Goal: Check status: Check status

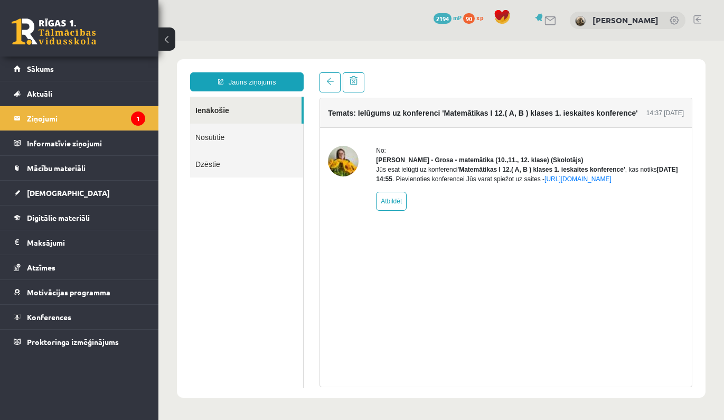
click at [72, 22] on link at bounding box center [54, 31] width 85 height 26
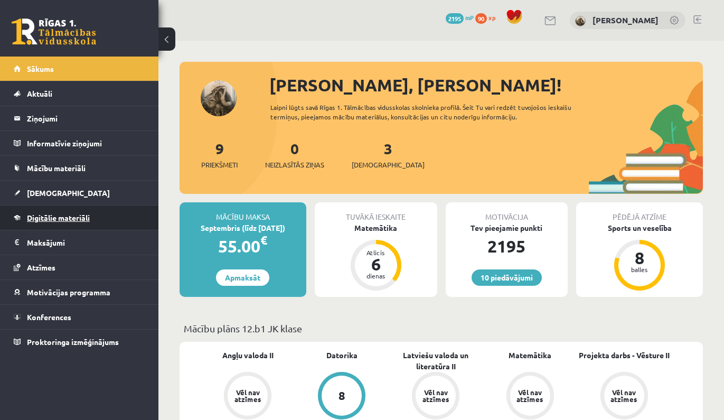
click at [101, 215] on link "Digitālie materiāli" at bounding box center [80, 218] width 132 height 24
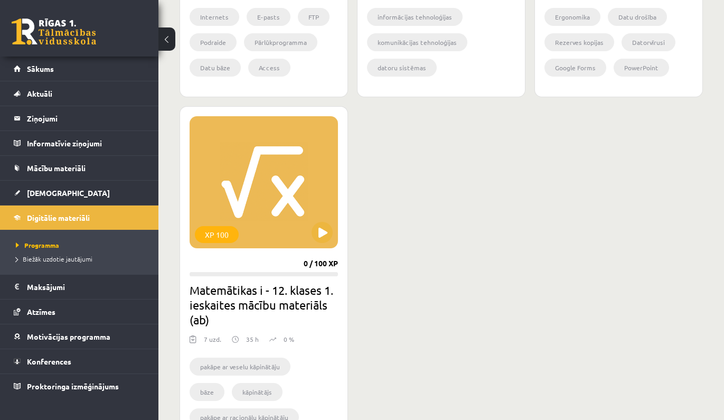
scroll to position [972, 0]
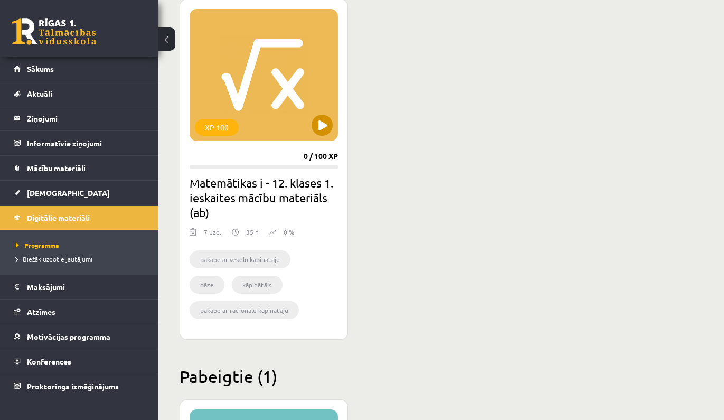
click at [236, 102] on div "XP 100" at bounding box center [264, 75] width 148 height 132
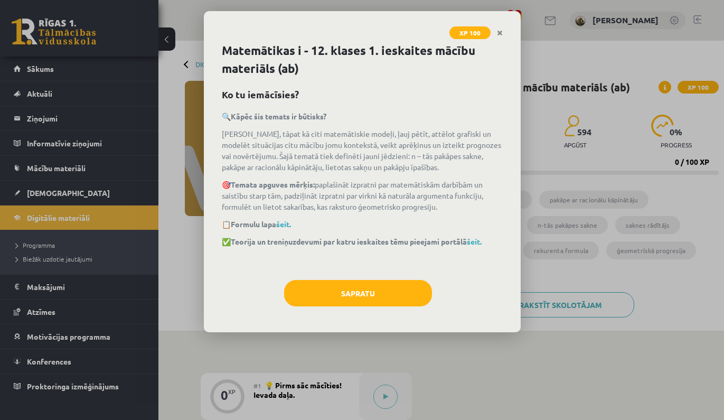
click at [374, 278] on div "Matemātikas i - 12. klases 1. ieskaites mācību materiāls (ab) Ko tu iemācīsies?…" at bounding box center [362, 187] width 317 height 291
click at [375, 291] on button "Sapratu" at bounding box center [358, 293] width 148 height 26
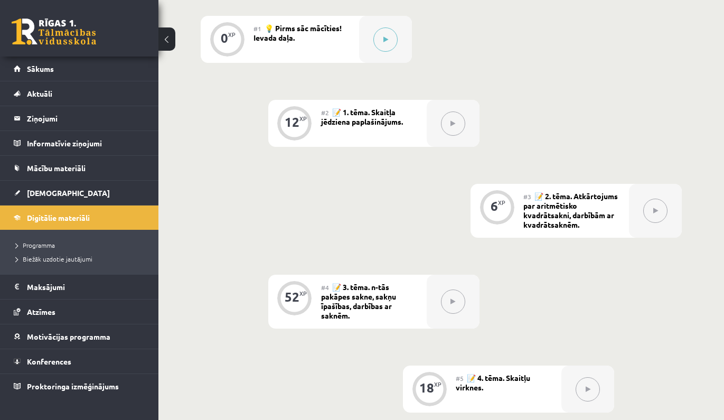
scroll to position [353, 0]
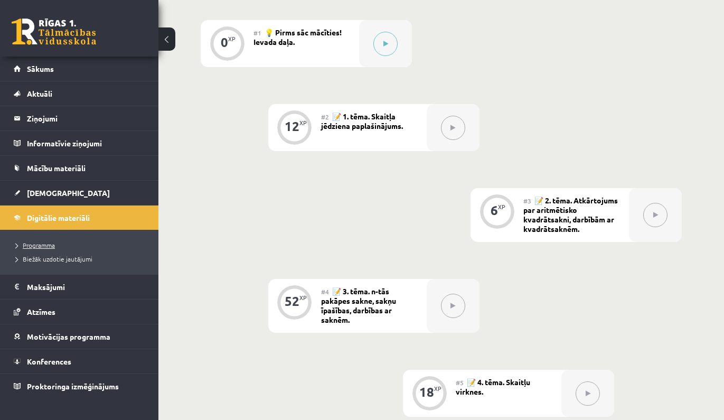
click at [42, 247] on span "Programma" at bounding box center [35, 245] width 39 height 8
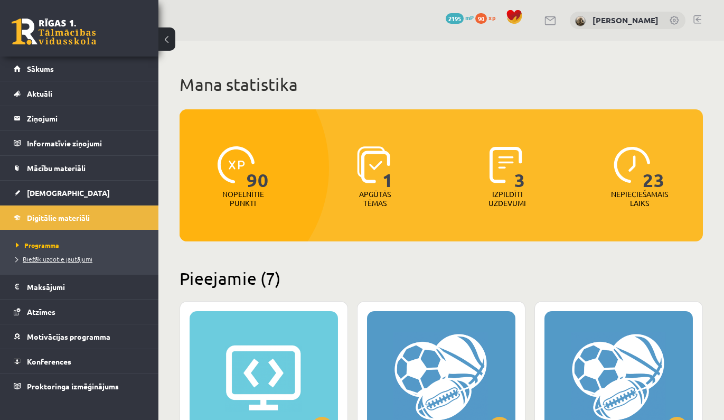
click at [59, 255] on link "Biežāk uzdotie jautājumi" at bounding box center [82, 259] width 132 height 10
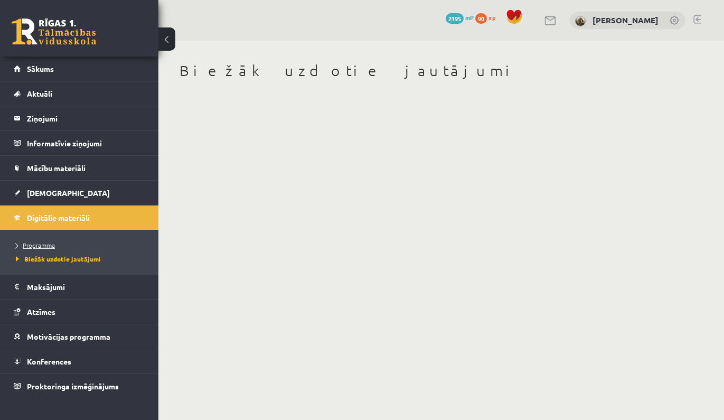
click at [46, 247] on span "Programma" at bounding box center [35, 245] width 39 height 8
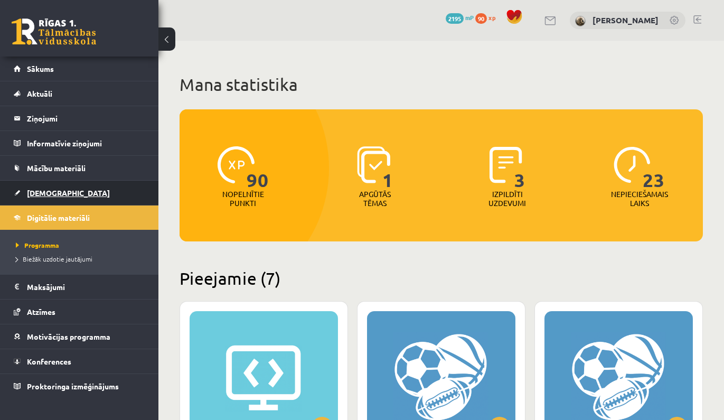
click at [107, 191] on link "[DEMOGRAPHIC_DATA]" at bounding box center [80, 193] width 132 height 24
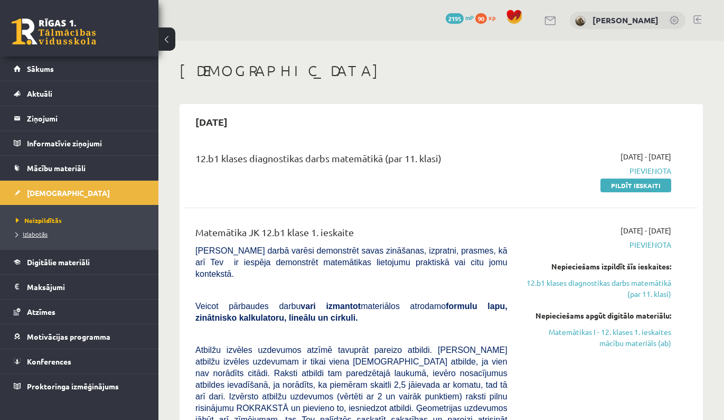
click at [34, 233] on span "Izlabotās" at bounding box center [32, 234] width 32 height 8
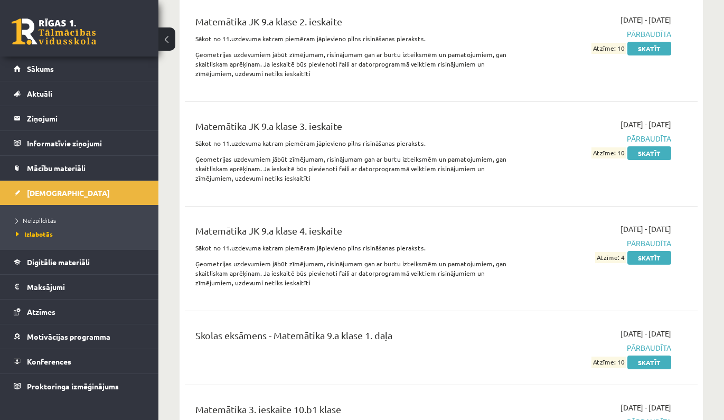
scroll to position [1607, 0]
click at [647, 355] on link "Skatīt" at bounding box center [650, 362] width 44 height 14
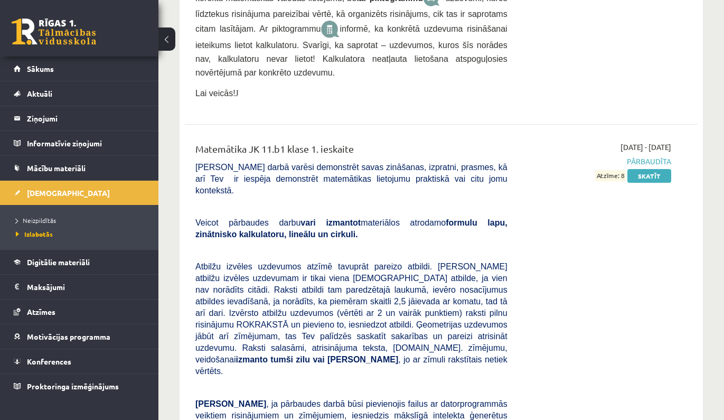
scroll to position [2821, 0]
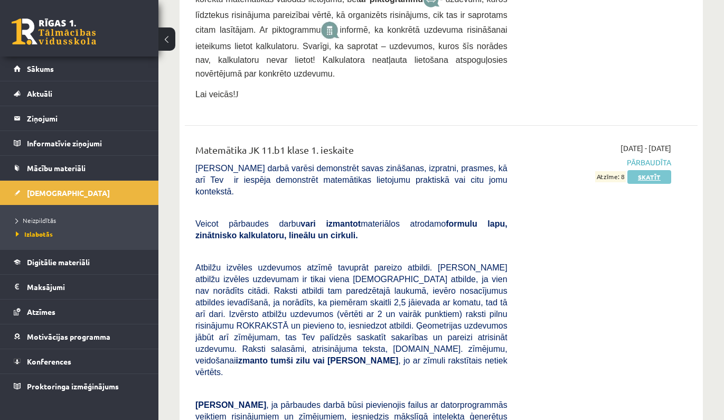
click at [644, 170] on link "Skatīt" at bounding box center [650, 177] width 44 height 14
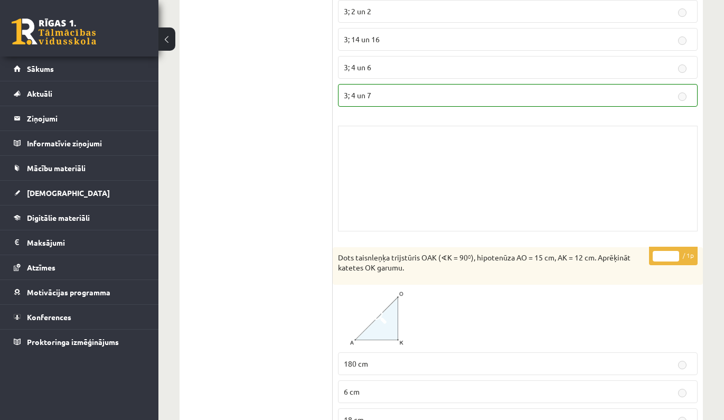
scroll to position [4890, 0]
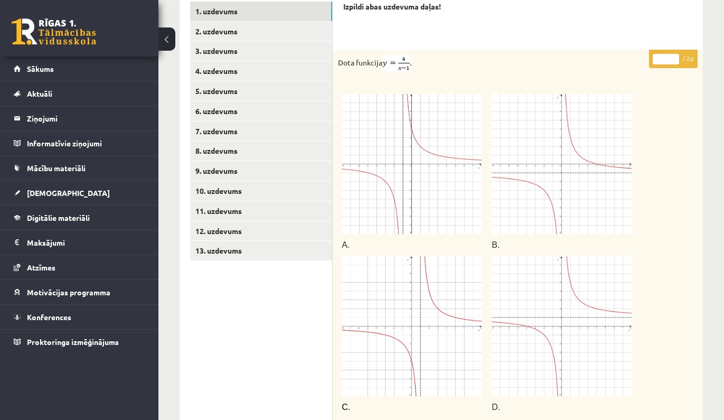
scroll to position [470, 0]
